Goal: Information Seeking & Learning: Learn about a topic

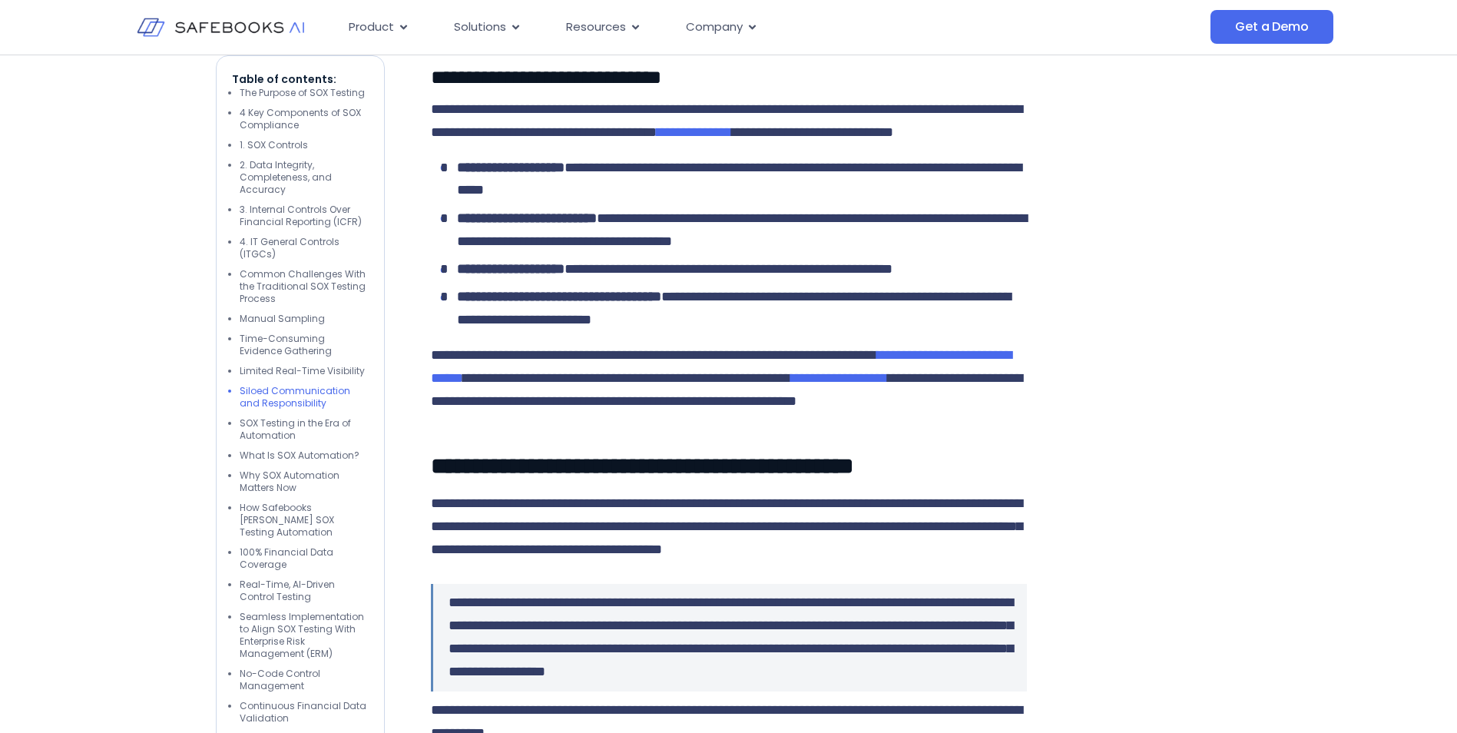
scroll to position [5779, 0]
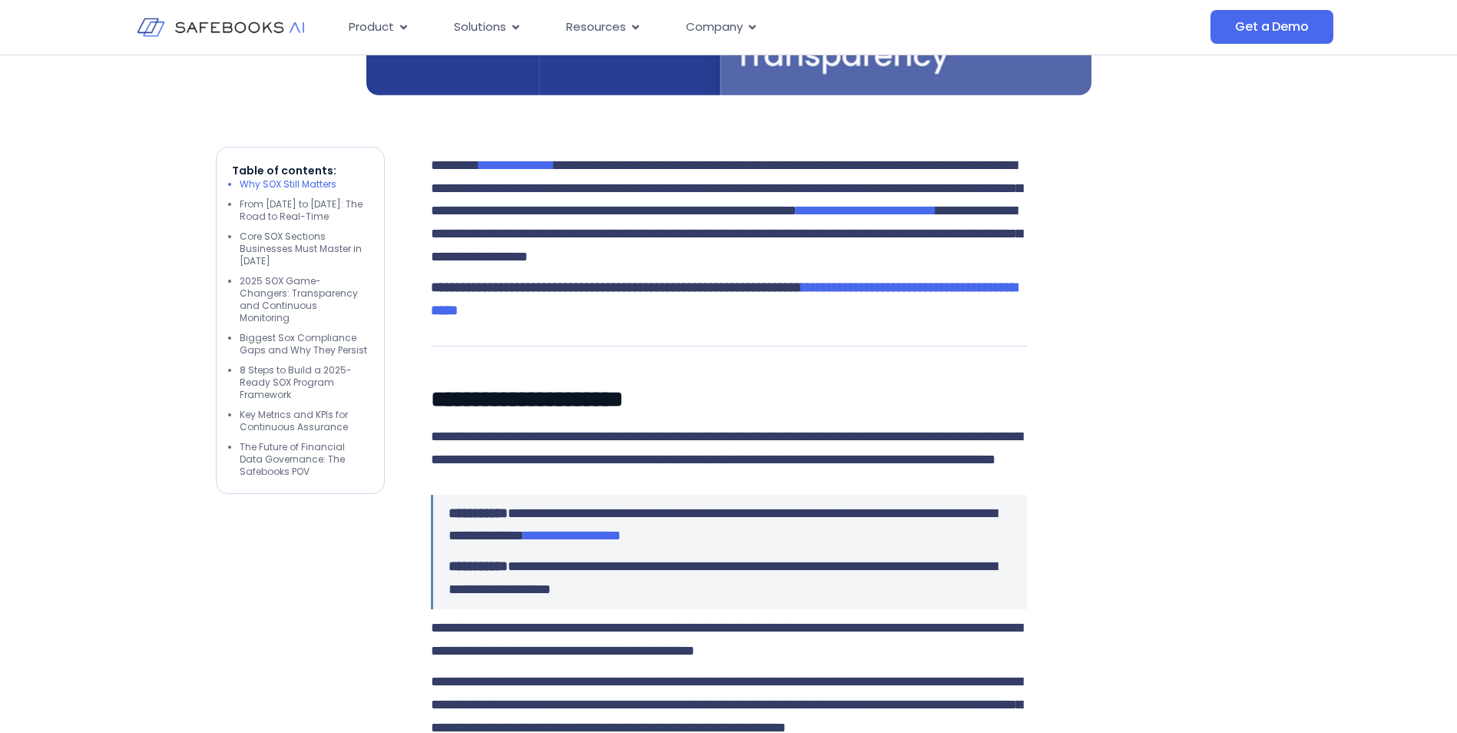
scroll to position [802, 0]
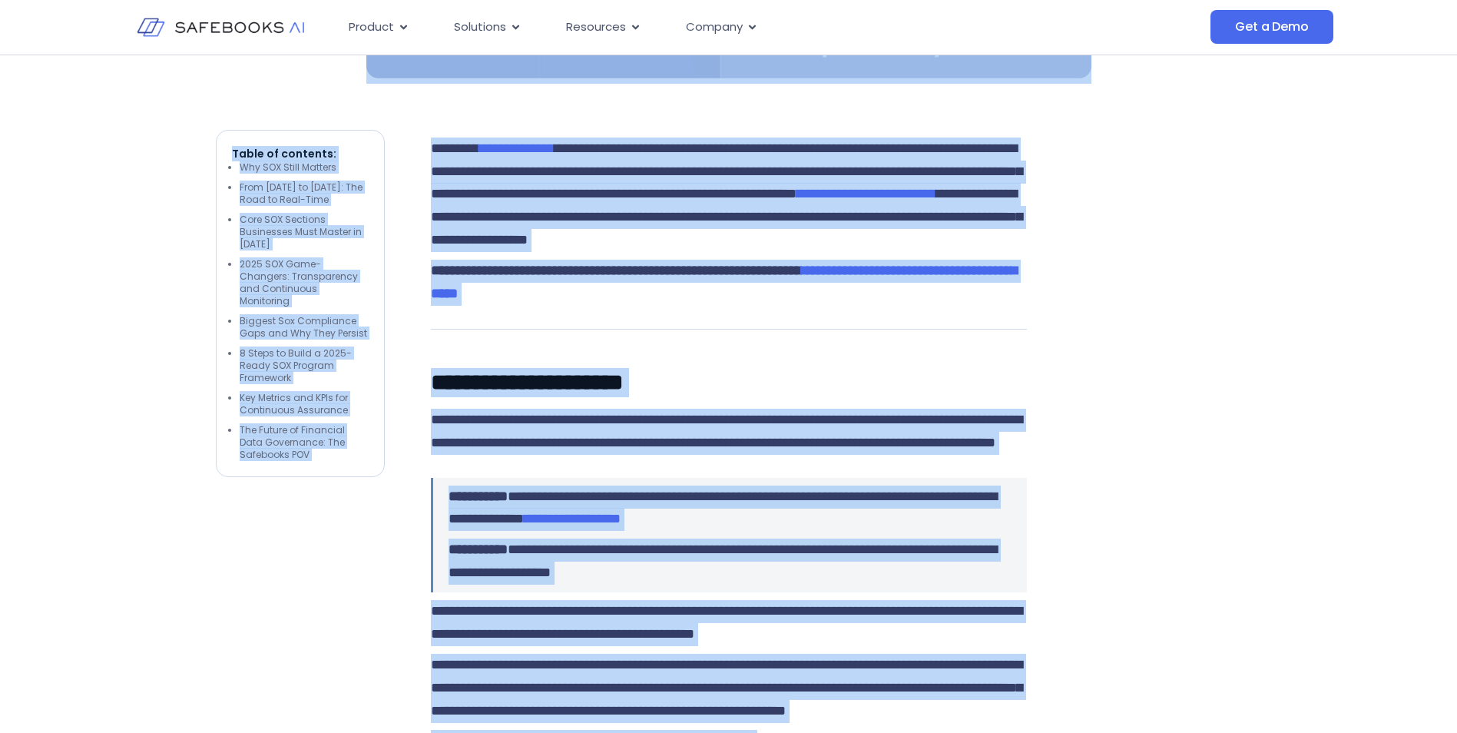
drag, startPoint x: 1467, startPoint y: 50, endPoint x: 1108, endPoint y: 174, distance: 380.3
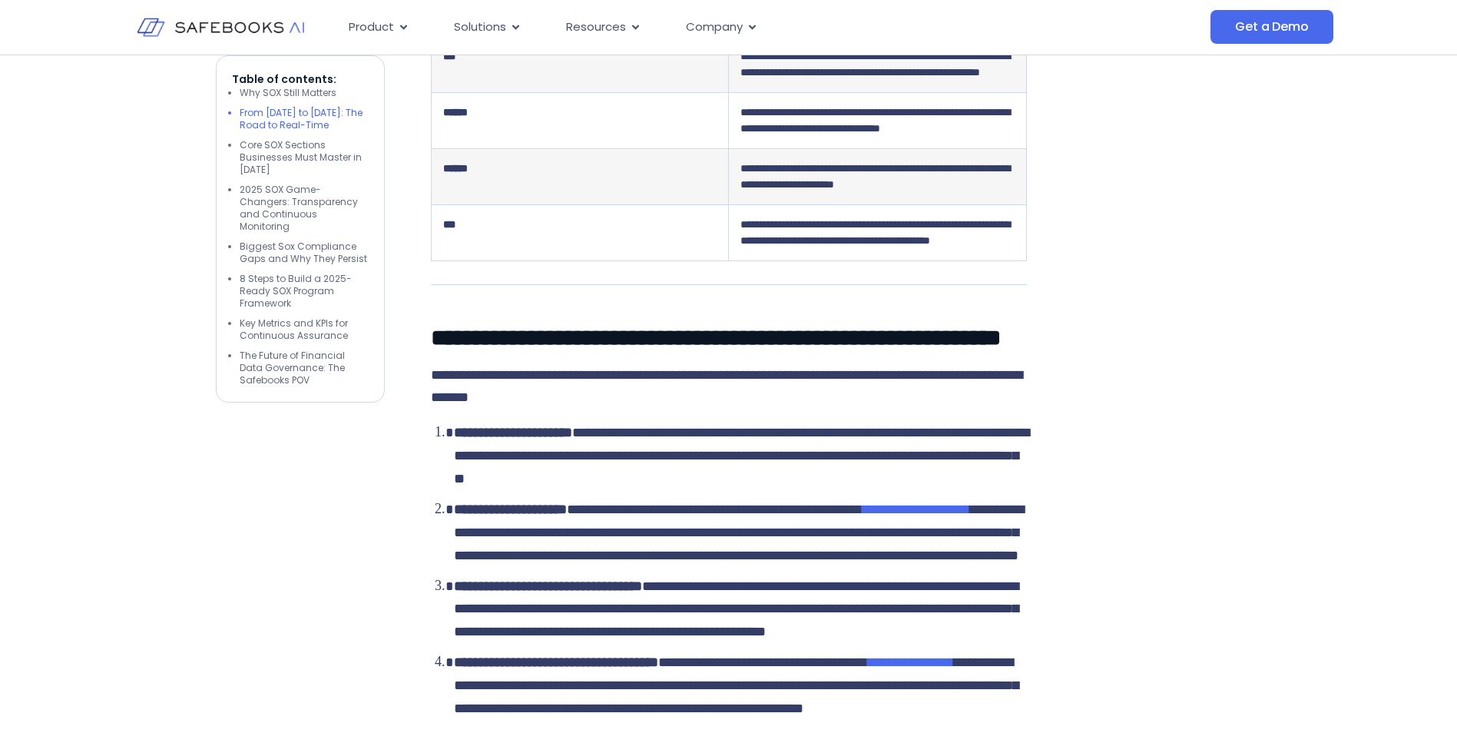
scroll to position [1894, 0]
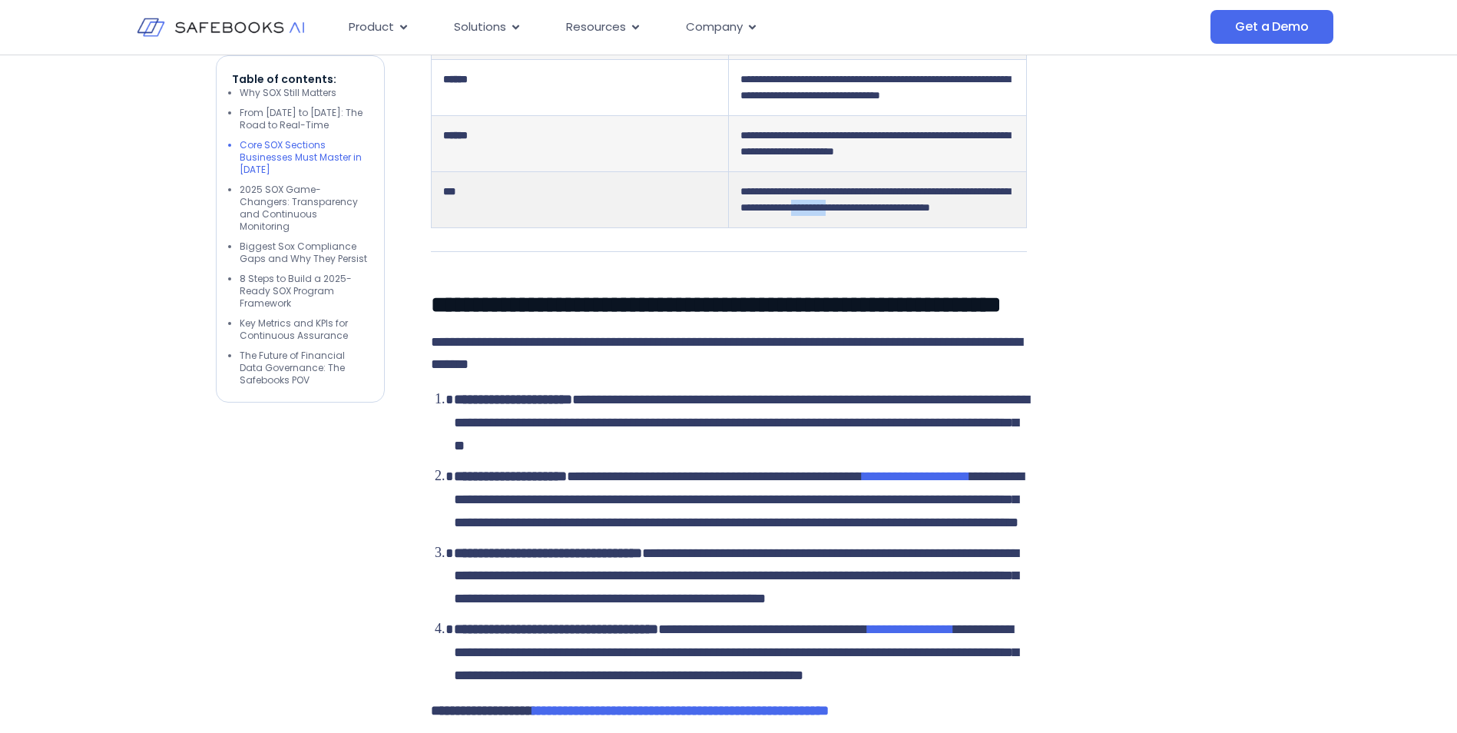
drag, startPoint x: 931, startPoint y: 356, endPoint x: 986, endPoint y: 352, distance: 54.7
click at [986, 213] on span "**********" at bounding box center [875, 199] width 270 height 27
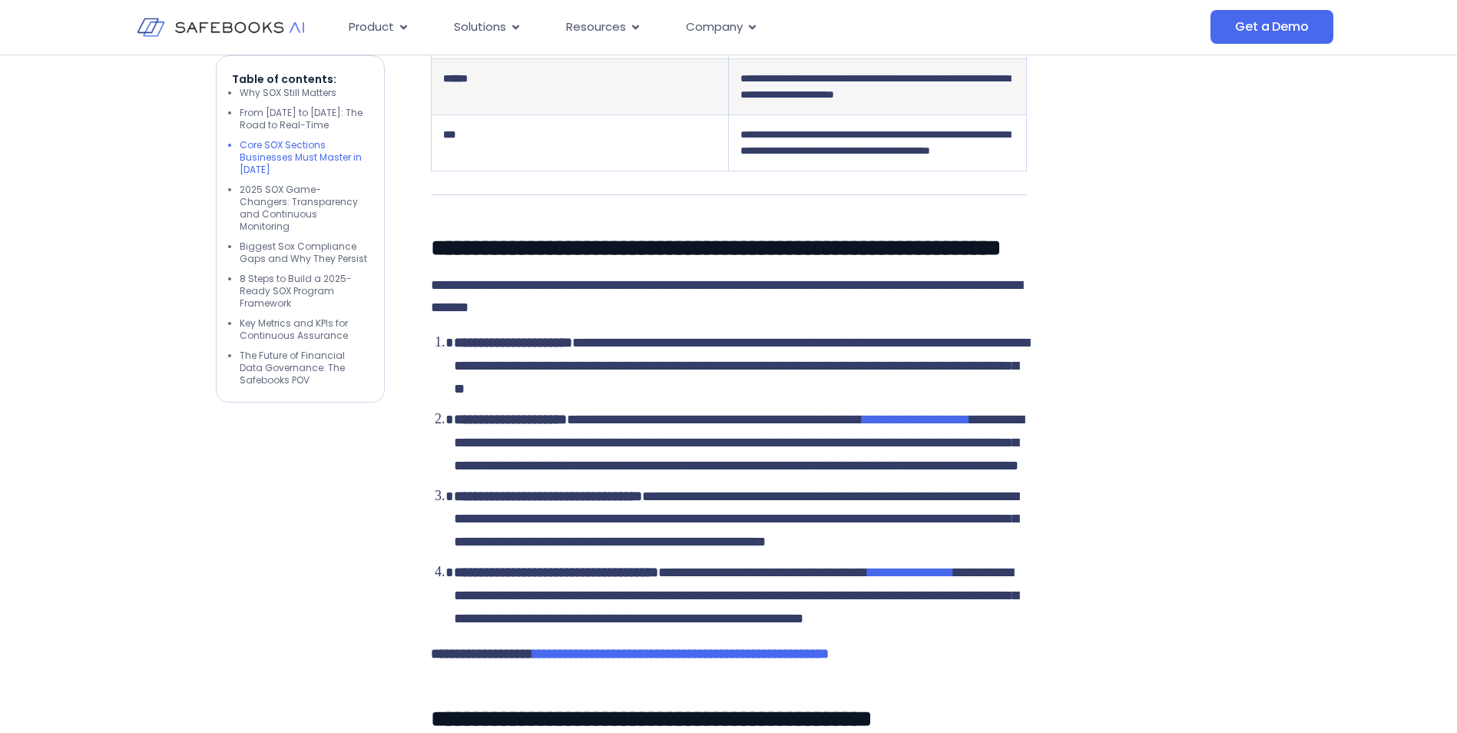
scroll to position [2196, 0]
